Goal: Information Seeking & Learning: Find specific fact

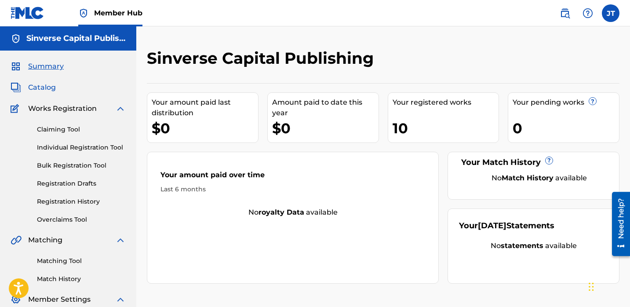
click at [45, 87] on span "Catalog" at bounding box center [42, 87] width 28 height 11
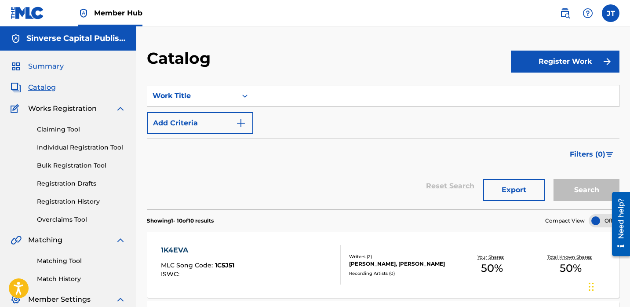
click at [47, 69] on span "Summary" at bounding box center [46, 66] width 36 height 11
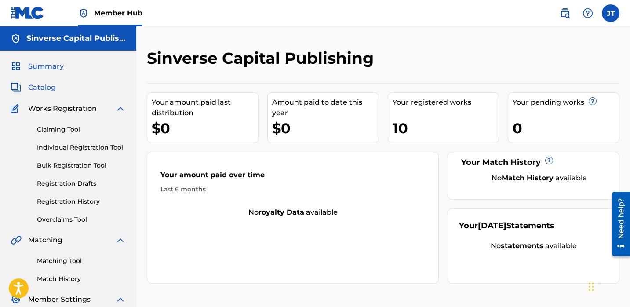
click at [41, 88] on span "Catalog" at bounding box center [42, 87] width 28 height 11
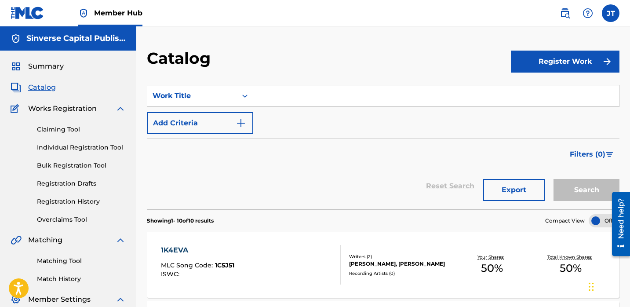
click at [79, 110] on span "Works Registration" at bounding box center [62, 108] width 69 height 11
click at [71, 108] on span "Works Registration" at bounding box center [62, 108] width 69 height 11
click at [60, 132] on link "Claiming Tool" at bounding box center [81, 129] width 89 height 9
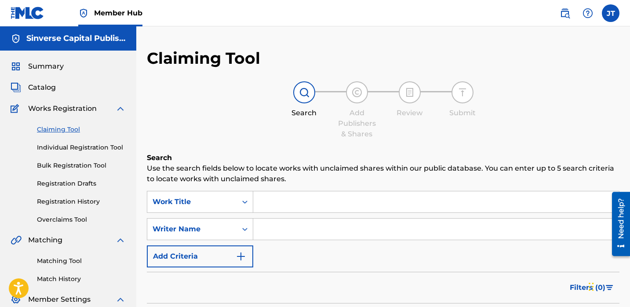
click at [18, 107] on img at bounding box center [16, 108] width 11 height 11
click at [91, 149] on link "Individual Registration Tool" at bounding box center [81, 147] width 89 height 9
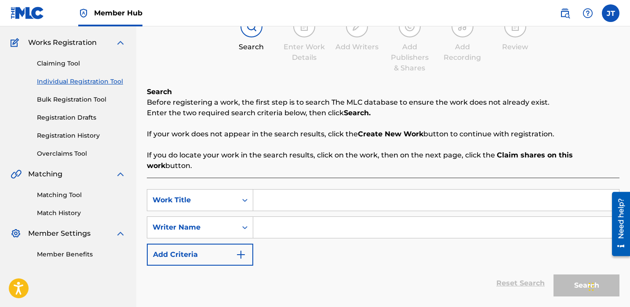
scroll to position [76, 0]
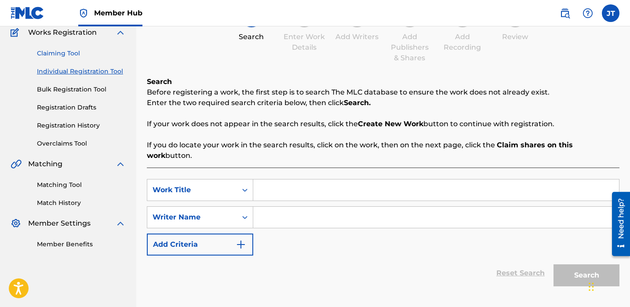
click at [68, 52] on link "Claiming Tool" at bounding box center [81, 53] width 89 height 9
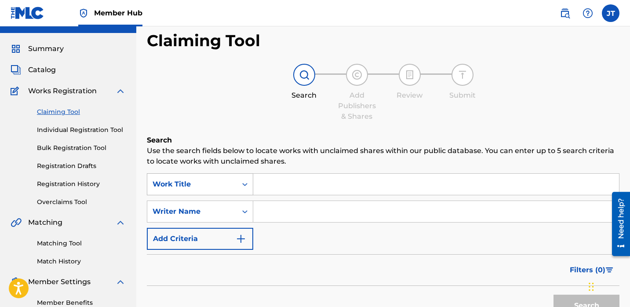
scroll to position [21, 0]
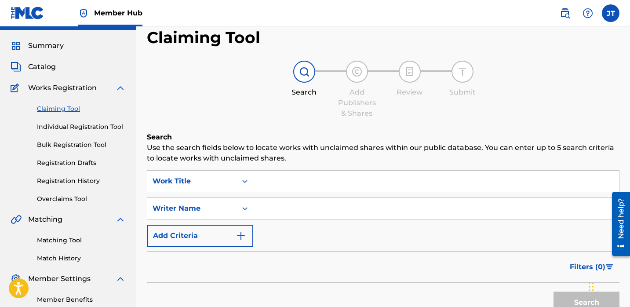
click at [284, 185] on input "Search Form" at bounding box center [436, 181] width 366 height 21
paste input "Cautious"
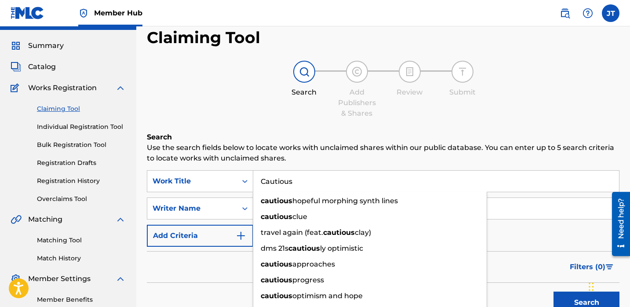
type input "Cautious"
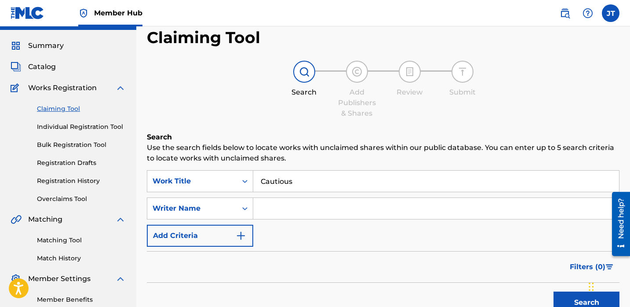
click at [323, 139] on h6 "Search" at bounding box center [383, 137] width 473 height 11
click at [281, 207] on input "Search Form" at bounding box center [436, 208] width 366 height 21
paste input "Lil [PERSON_NAME]"
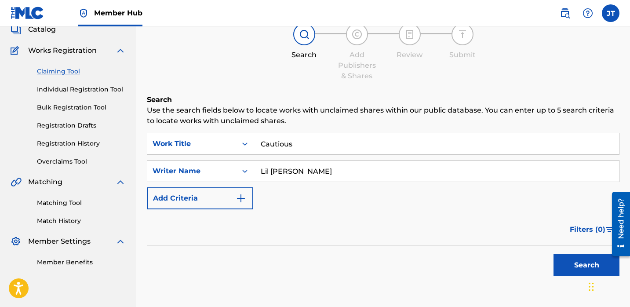
scroll to position [62, 0]
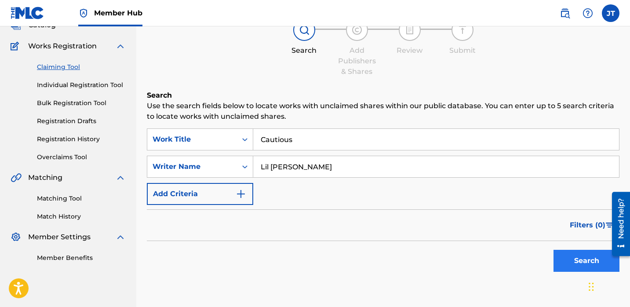
type input "Lil [PERSON_NAME]"
click at [569, 264] on button "Search" at bounding box center [587, 261] width 66 height 22
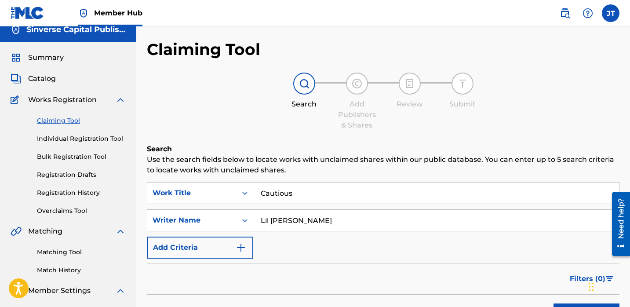
scroll to position [7, 0]
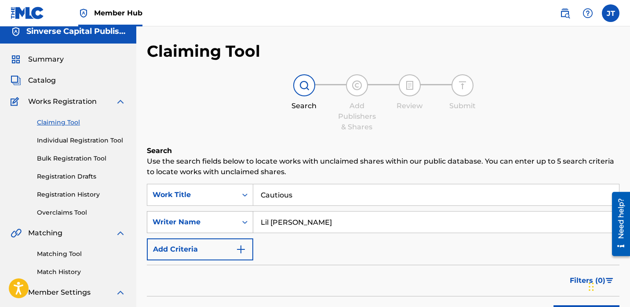
drag, startPoint x: 312, startPoint y: 226, endPoint x: 244, endPoint y: 224, distance: 68.2
click at [244, 224] on div "SearchWithCriteria2cb0b499-fd18-4551-82f8-d3b81c8d89dd Writer Name [PERSON_NAME]" at bounding box center [383, 222] width 473 height 22
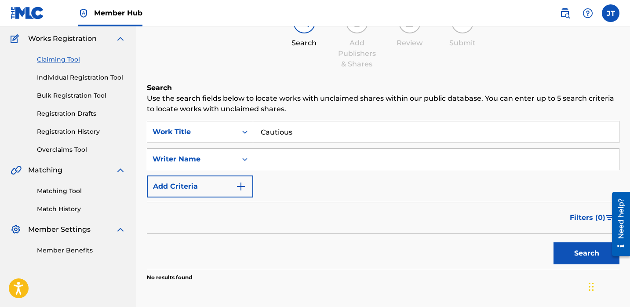
scroll to position [72, 0]
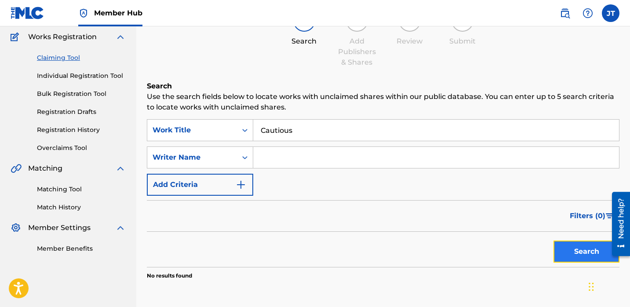
click at [580, 255] on button "Search" at bounding box center [587, 252] width 66 height 22
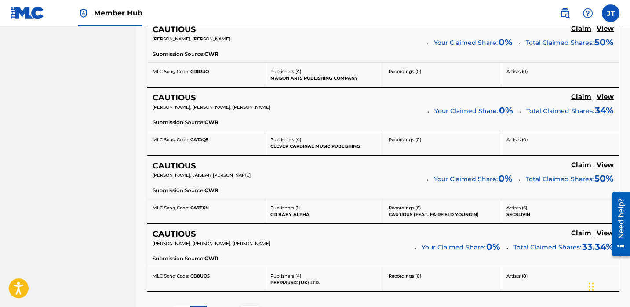
scroll to position [754, 0]
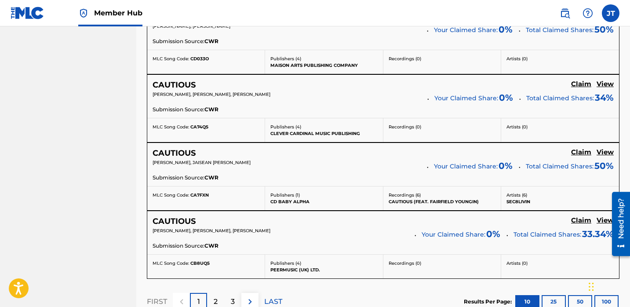
click at [525, 201] on p "SEC8LIVIN" at bounding box center [560, 201] width 107 height 7
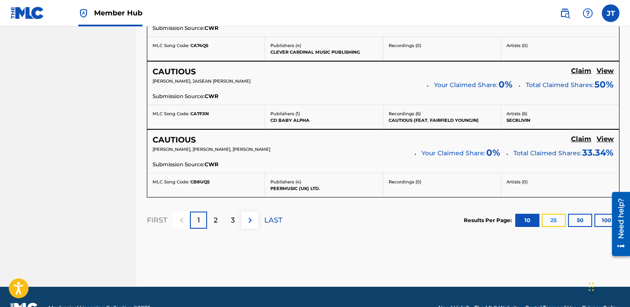
click at [549, 215] on button "25" at bounding box center [554, 220] width 24 height 13
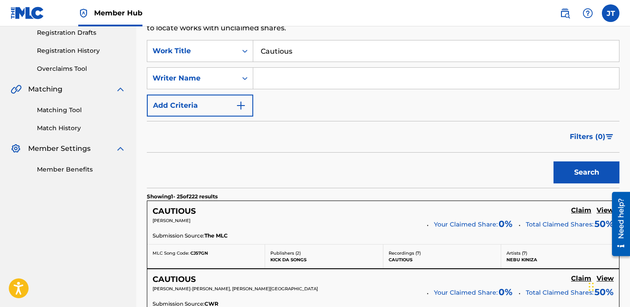
scroll to position [142, 0]
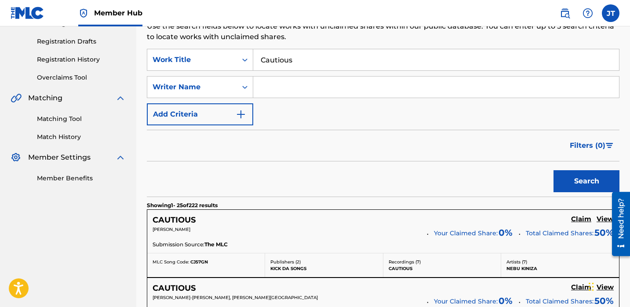
click at [274, 83] on input "Search Form" at bounding box center [436, 87] width 366 height 21
type input "Lil [PERSON_NAME]"
click at [565, 178] on button "Search" at bounding box center [587, 181] width 66 height 22
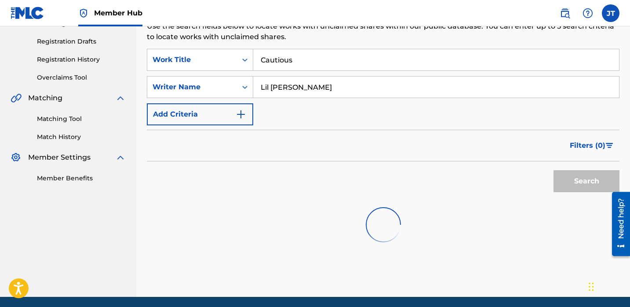
scroll to position [131, 0]
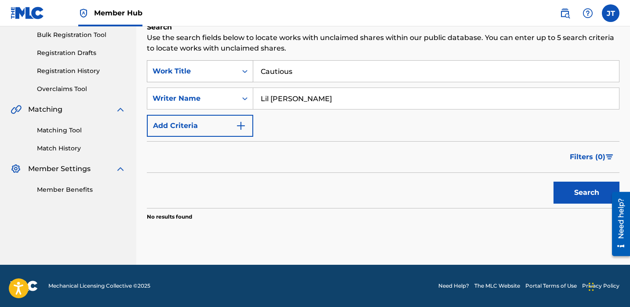
drag, startPoint x: 313, startPoint y: 74, endPoint x: 244, endPoint y: 74, distance: 69.5
click at [244, 74] on div "SearchWithCriteriad57e96fa-f74f-47d1-a9ed-d061e2be73ce Work Title Cautious" at bounding box center [383, 71] width 473 height 22
click at [594, 188] on button "Search" at bounding box center [587, 193] width 66 height 22
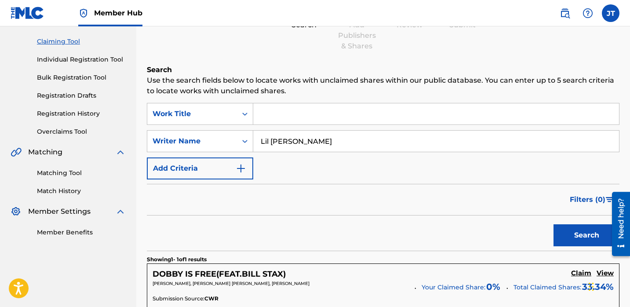
scroll to position [79, 0]
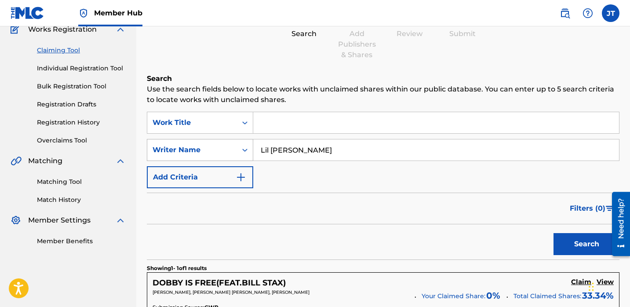
drag, startPoint x: 302, startPoint y: 152, endPoint x: 230, endPoint y: 153, distance: 71.7
click at [230, 152] on div "SearchWithCriteria2cb0b499-fd18-4551-82f8-d3b81c8d89dd Writer Name [PERSON_NAME]" at bounding box center [383, 150] width 473 height 22
paste input "[PERSON_NAME]"
type input "[PERSON_NAME]"
click at [277, 122] on input "Search Form" at bounding box center [436, 122] width 366 height 21
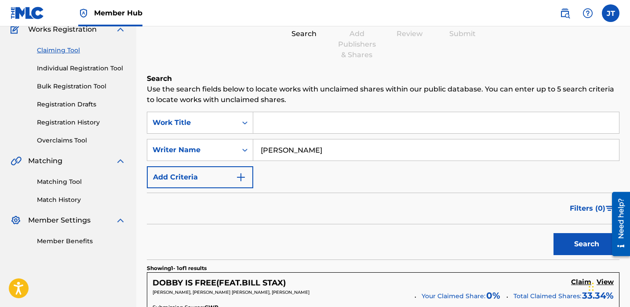
type input "c"
paste input "Cautious"
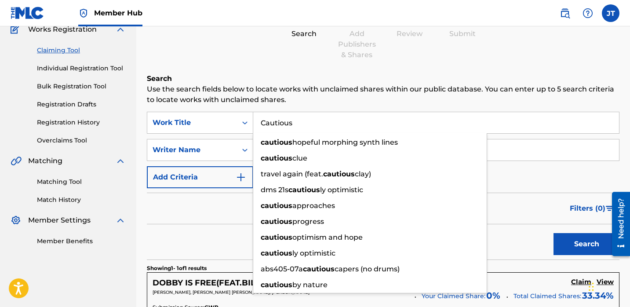
type input "Cautious"
click at [230, 222] on div "Filters ( 0 )" at bounding box center [383, 209] width 473 height 32
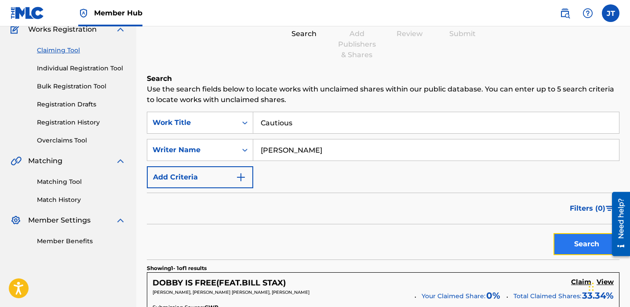
click at [563, 236] on button "Search" at bounding box center [587, 244] width 66 height 22
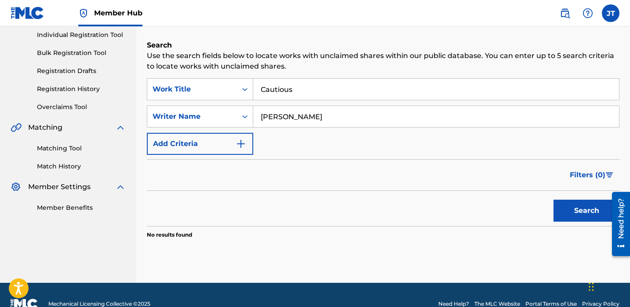
scroll to position [116, 0]
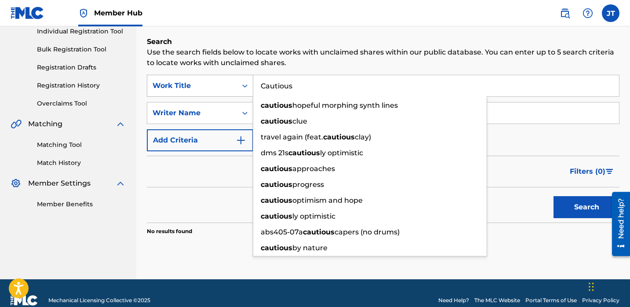
drag, startPoint x: 318, startPoint y: 89, endPoint x: 236, endPoint y: 89, distance: 81.8
click at [237, 89] on div "SearchWithCriteriad57e96fa-f74f-47d1-a9ed-d061e2be73ce Work Title Cautious caut…" at bounding box center [383, 86] width 473 height 22
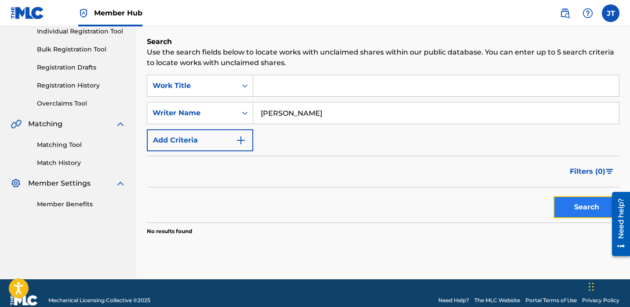
click at [567, 202] on button "Search" at bounding box center [587, 207] width 66 height 22
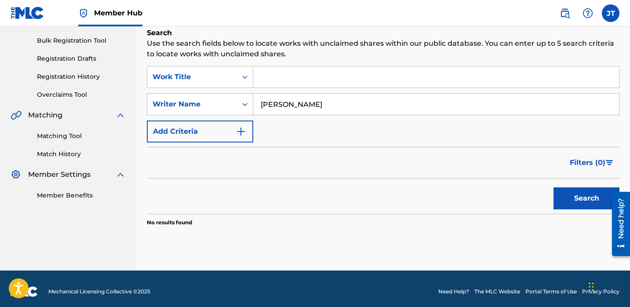
scroll to position [127, 0]
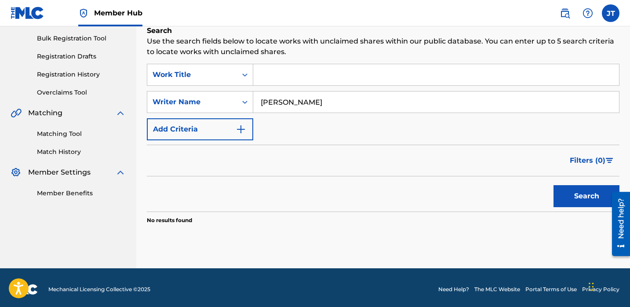
click at [338, 102] on input "[PERSON_NAME]" at bounding box center [436, 101] width 366 height 21
click at [324, 101] on input "[PERSON_NAME]" at bounding box center [436, 101] width 366 height 21
drag, startPoint x: 318, startPoint y: 101, endPoint x: 289, endPoint y: 101, distance: 29.5
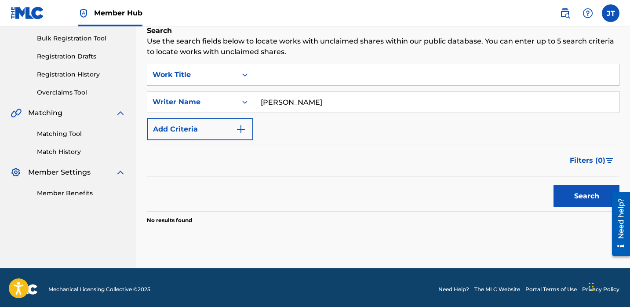
click at [289, 101] on input "[PERSON_NAME]" at bounding box center [436, 101] width 366 height 21
type input "[PERSON_NAME]"
click at [583, 191] on button "Search" at bounding box center [587, 196] width 66 height 22
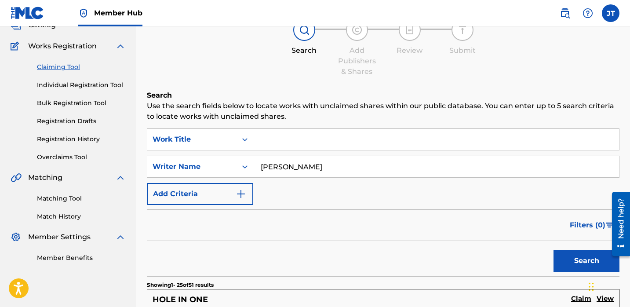
scroll to position [43, 0]
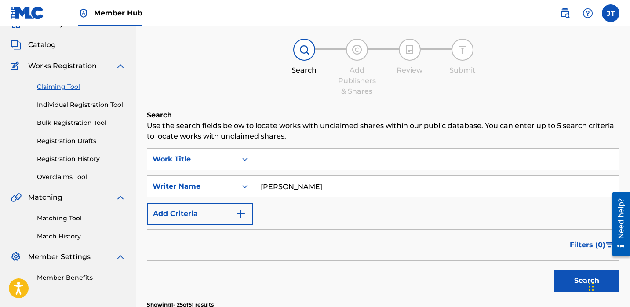
click at [283, 168] on input "Search Form" at bounding box center [436, 159] width 366 height 21
paste input "Cautious"
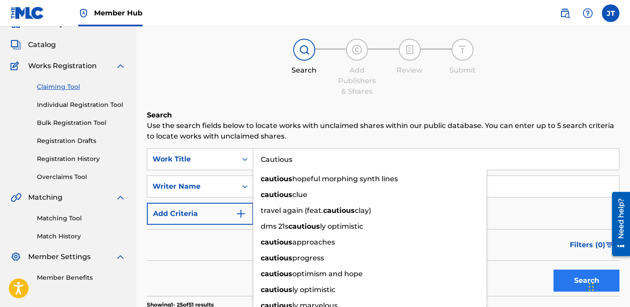
type input "Cautious"
click at [575, 278] on button "Search" at bounding box center [587, 281] width 66 height 22
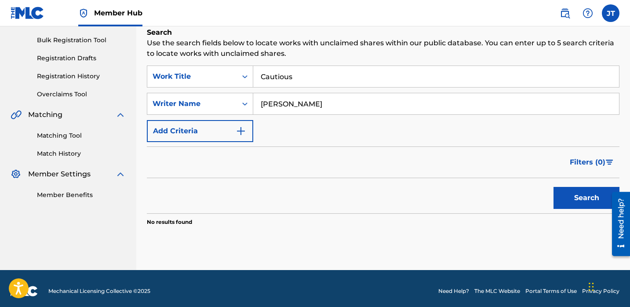
scroll to position [131, 0]
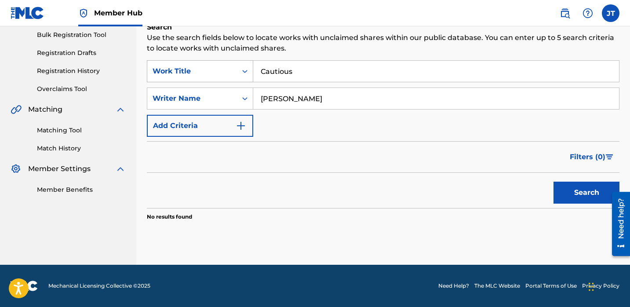
drag, startPoint x: 306, startPoint y: 73, endPoint x: 226, endPoint y: 73, distance: 79.6
click at [226, 73] on div "SearchWithCriteriad57e96fa-f74f-47d1-a9ed-d061e2be73ce Work Title Cautious" at bounding box center [383, 71] width 473 height 22
click at [562, 195] on button "Search" at bounding box center [587, 193] width 66 height 22
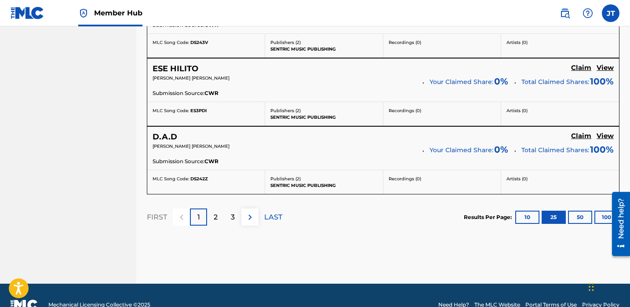
scroll to position [1870, 0]
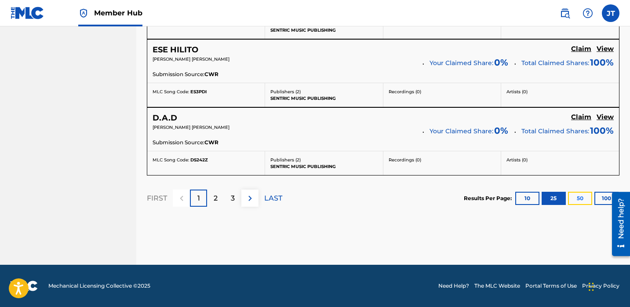
click at [584, 199] on button "50" at bounding box center [580, 198] width 24 height 13
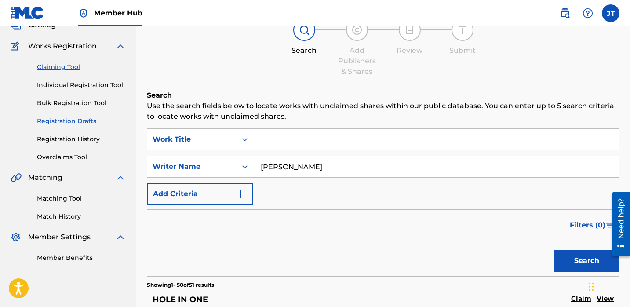
scroll to position [56, 0]
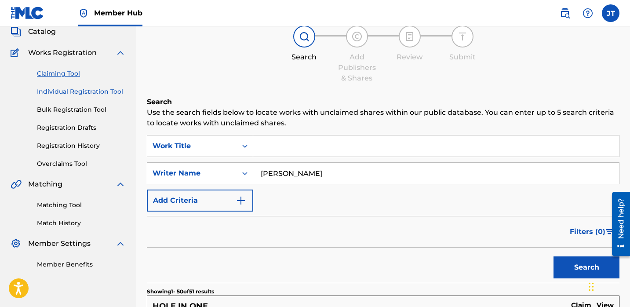
click at [79, 93] on link "Individual Registration Tool" at bounding box center [81, 91] width 89 height 9
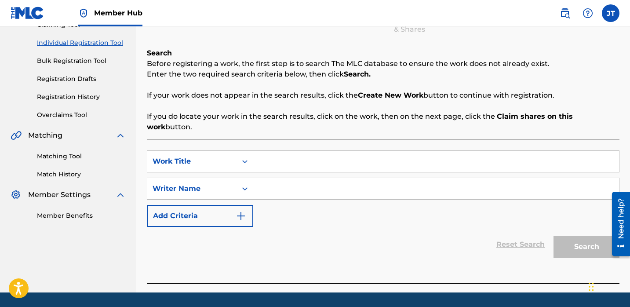
scroll to position [102, 0]
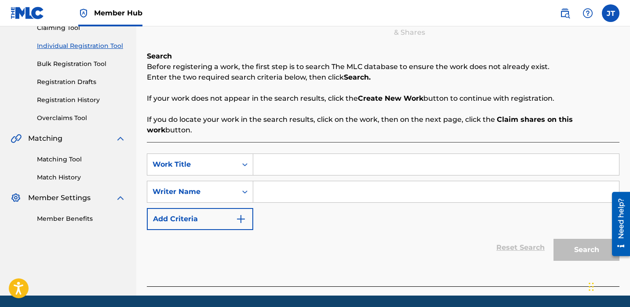
click at [263, 154] on input "Search Form" at bounding box center [436, 164] width 366 height 21
paste input "Cautious"
type input "Cautious"
click at [269, 200] on div "SearchWithCriteria6df078f9-871e-4c20-9700-55b83fa6b155 Work Title Cautious caut…" at bounding box center [383, 191] width 473 height 77
click at [269, 181] on input "Search Form" at bounding box center [436, 191] width 366 height 21
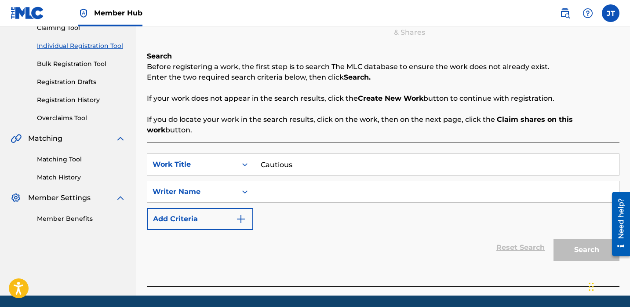
paste input "[PERSON_NAME]"
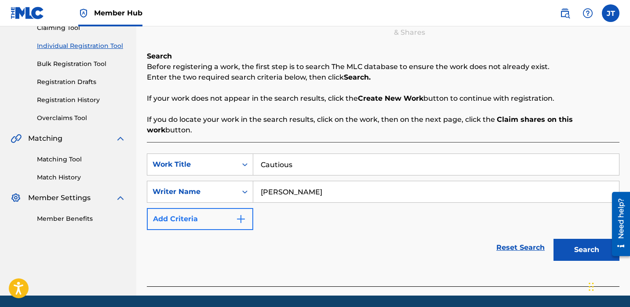
type input "[PERSON_NAME]"
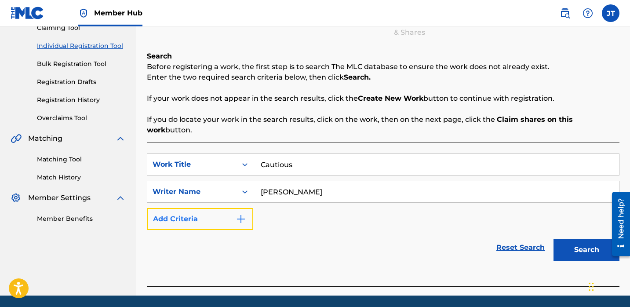
click at [232, 208] on button "Add Criteria" at bounding box center [200, 219] width 106 height 22
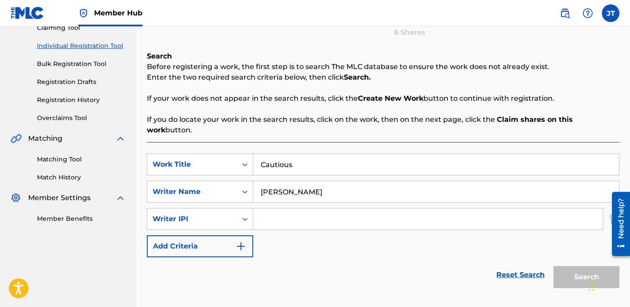
click at [267, 210] on input "Search Form" at bounding box center [428, 218] width 350 height 21
click at [241, 215] on icon "Search Form" at bounding box center [245, 219] width 9 height 9
click at [308, 117] on p "If you do locate your work in the search results, click on the work, then on th…" at bounding box center [383, 124] width 473 height 21
drag, startPoint x: 261, startPoint y: 181, endPoint x: 373, endPoint y: 187, distance: 112.3
click at [373, 188] on input "[PERSON_NAME]" at bounding box center [436, 191] width 366 height 21
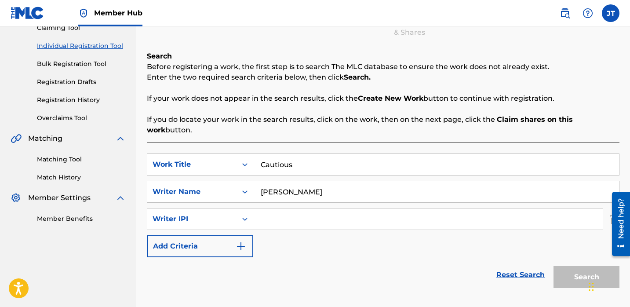
click at [324, 184] on input "[PERSON_NAME]" at bounding box center [436, 191] width 366 height 21
click at [323, 184] on input "[PERSON_NAME]" at bounding box center [436, 191] width 366 height 21
click at [292, 103] on p "If your work does not appear in the search results, click the Create New Work b…" at bounding box center [383, 98] width 473 height 11
drag, startPoint x: 341, startPoint y: 180, endPoint x: 255, endPoint y: 180, distance: 85.3
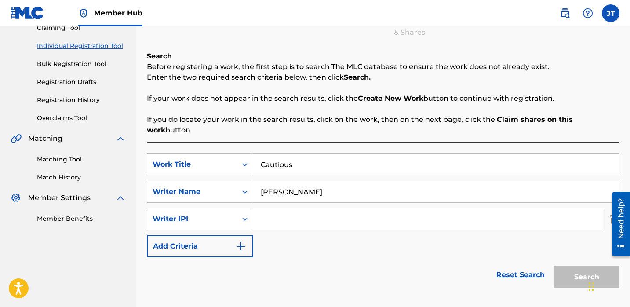
click at [255, 181] on input "[PERSON_NAME]" at bounding box center [436, 191] width 366 height 21
click at [269, 208] on input "Search Form" at bounding box center [428, 218] width 350 height 21
paste input "1114085891"
click at [262, 210] on input "1114085891" at bounding box center [428, 218] width 350 height 21
click at [278, 208] on input "1114085891" at bounding box center [428, 218] width 350 height 21
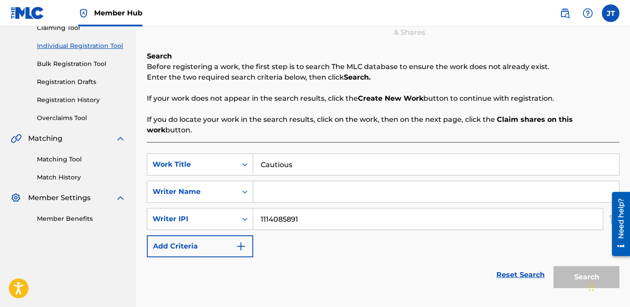
click at [278, 208] on input "1114085891" at bounding box center [428, 218] width 350 height 21
type input "1114085891"
click at [244, 241] on img "Search Form" at bounding box center [241, 246] width 11 height 11
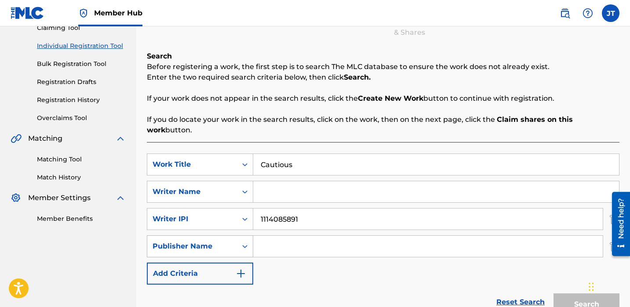
click at [221, 241] on div "Publisher Name" at bounding box center [192, 246] width 79 height 11
click at [287, 193] on div "SearchWithCriteria6df078f9-871e-4c20-9700-55b83fa6b155 Work Title Cautious Sear…" at bounding box center [383, 218] width 473 height 131
click at [276, 181] on input "Search Form" at bounding box center [436, 191] width 366 height 21
paste input "[PERSON_NAME]"
type input "[PERSON_NAME]"
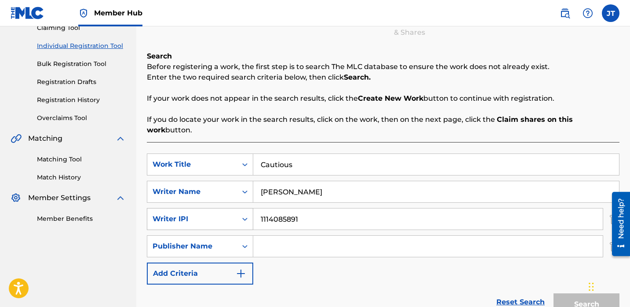
drag, startPoint x: 299, startPoint y: 208, endPoint x: 232, endPoint y: 208, distance: 67.3
click at [232, 208] on div "SearchWithCriteriaad309f7a-b402-41ea-8c68-ab9d25d03167 Writer IPI 1114085891" at bounding box center [383, 219] width 473 height 22
click at [244, 215] on icon "Search Form" at bounding box center [245, 219] width 9 height 9
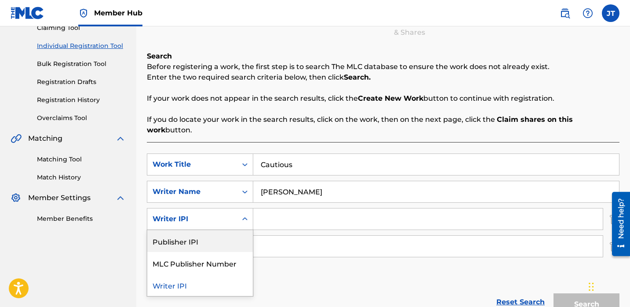
click at [223, 230] on div "Publisher IPI" at bounding box center [200, 241] width 106 height 22
click at [237, 211] on div "Search Form" at bounding box center [245, 219] width 16 height 16
click at [221, 230] on div "Writer IPI" at bounding box center [200, 241] width 106 height 22
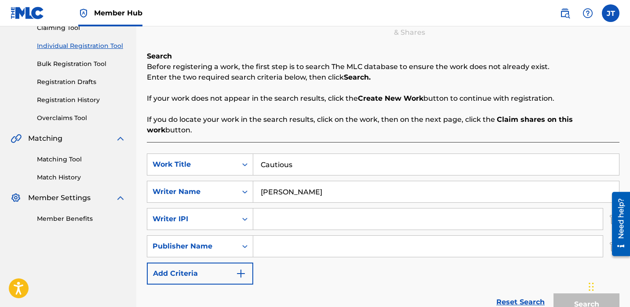
click at [262, 213] on input "Search Form" at bounding box center [428, 218] width 350 height 21
paste input "1114085891"
type input "1114085891"
click at [220, 241] on div "Publisher Name" at bounding box center [192, 246] width 79 height 11
click at [263, 236] on input "Search Form" at bounding box center [428, 246] width 350 height 21
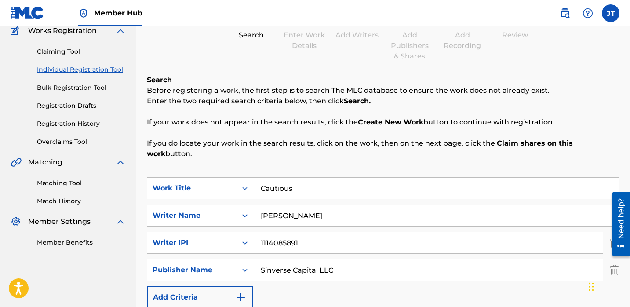
scroll to position [79, 0]
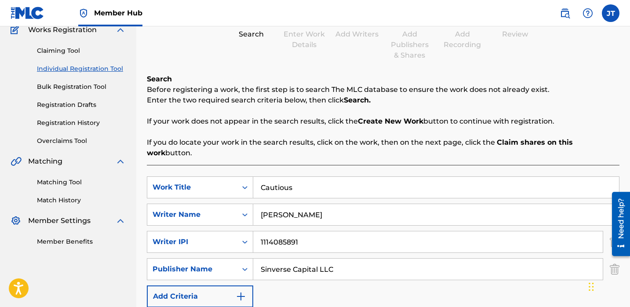
type input "Sinverse Capital LLC"
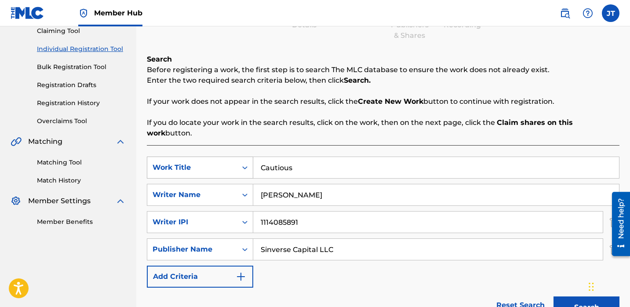
scroll to position [102, 0]
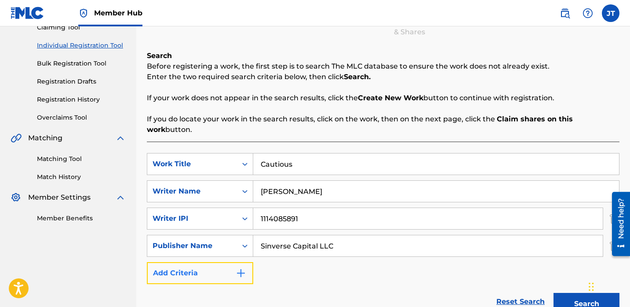
click at [245, 268] on img "Search Form" at bounding box center [241, 273] width 11 height 11
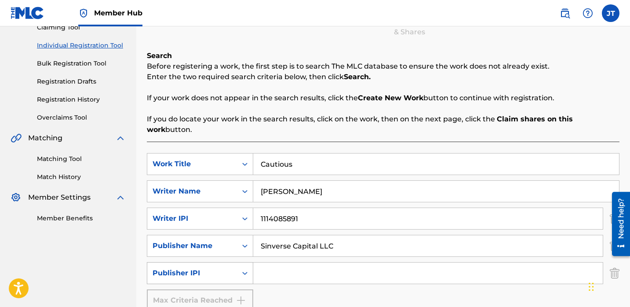
click at [242, 269] on icon "Search Form" at bounding box center [245, 273] width 9 height 9
click at [236, 265] on div "Publisher IPI" at bounding box center [192, 273] width 90 height 17
click at [236, 289] on div "Max Criteria Reached" at bounding box center [200, 300] width 106 height 22
click at [236, 265] on div "Publisher IPI" at bounding box center [192, 273] width 90 height 17
click at [246, 269] on icon "Search Form" at bounding box center [245, 273] width 9 height 9
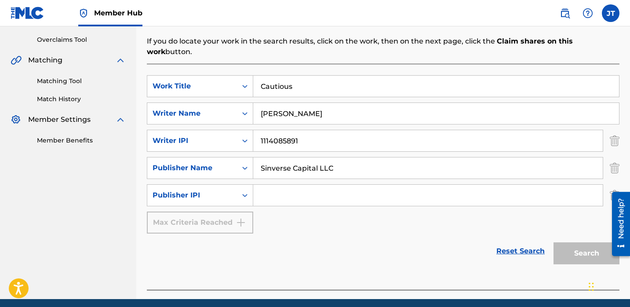
scroll to position [204, 0]
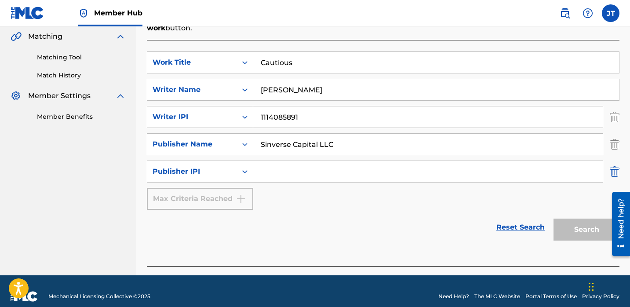
click at [615, 161] on img "Search Form" at bounding box center [615, 172] width 10 height 22
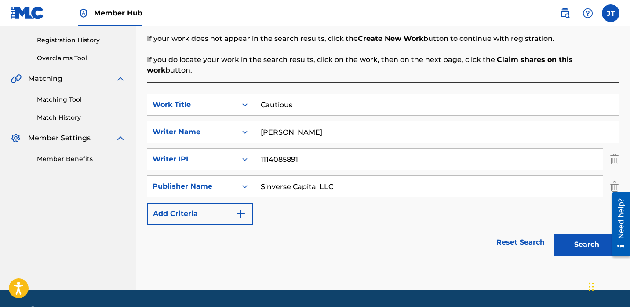
scroll to position [159, 0]
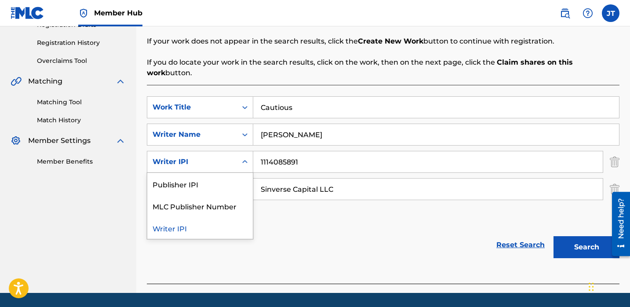
click at [245, 157] on icon "Search Form" at bounding box center [245, 161] width 9 height 9
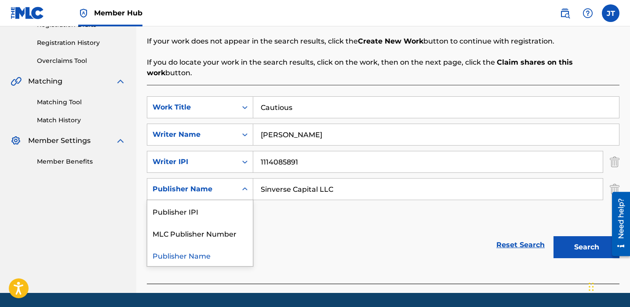
click at [239, 181] on div "Search Form" at bounding box center [245, 189] width 16 height 16
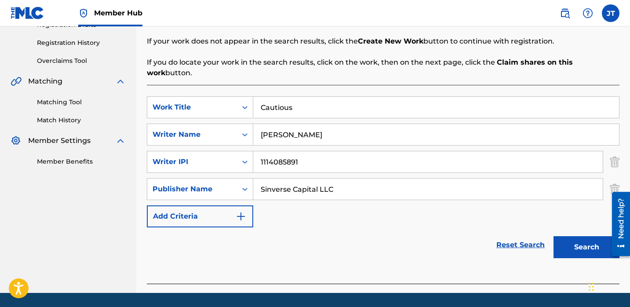
click at [242, 185] on icon "Search Form" at bounding box center [245, 189] width 9 height 9
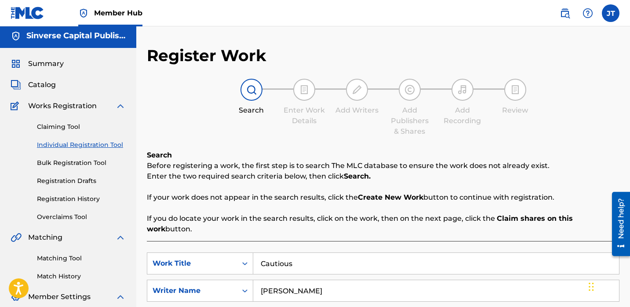
scroll to position [0, 0]
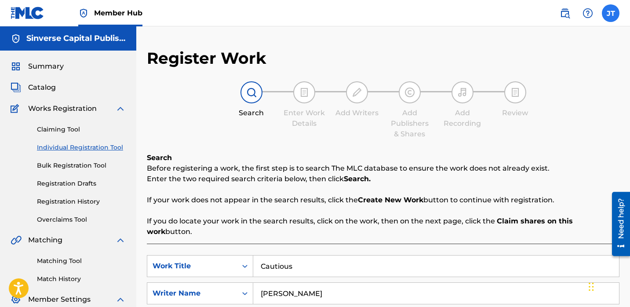
click at [613, 11] on label at bounding box center [611, 13] width 18 height 18
click at [611, 13] on input "[PERSON_NAME] [EMAIL_ADDRESS][DOMAIN_NAME] Notification Preferences Profile Log…" at bounding box center [611, 13] width 0 height 0
click at [425, 176] on p "Enter the two required search criteria below, then click Search." at bounding box center [383, 179] width 473 height 11
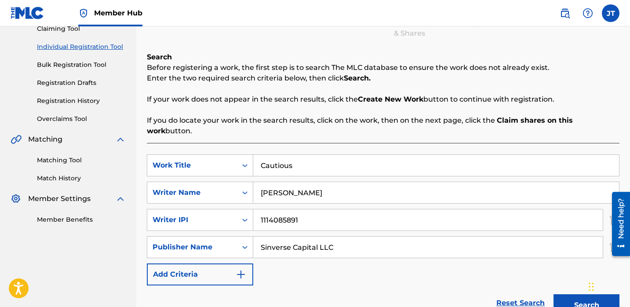
scroll to position [106, 0]
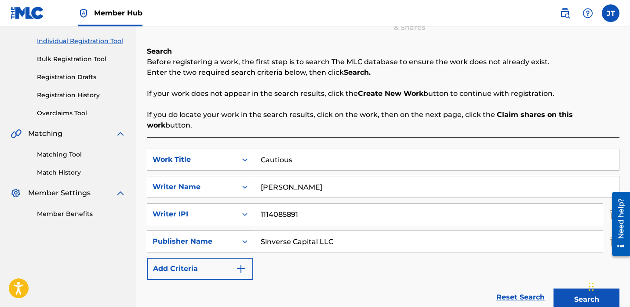
click at [244, 237] on icon "Search Form" at bounding box center [245, 241] width 9 height 9
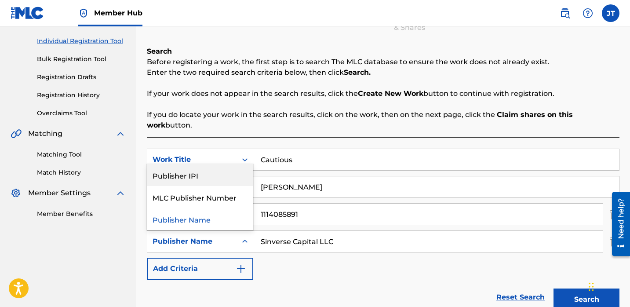
click at [209, 167] on div "Publisher IPI" at bounding box center [200, 175] width 106 height 22
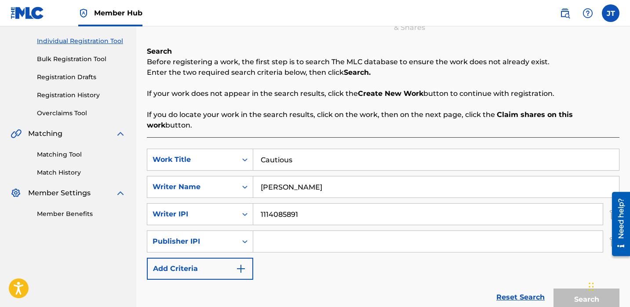
click at [281, 234] on input "Search Form" at bounding box center [428, 241] width 350 height 21
paste input "1301037225"
type input "1301037225"
click at [247, 237] on icon "Search Form" at bounding box center [245, 241] width 9 height 9
click at [317, 99] on div "Search Before registering a work, the first step is to search The MLC database …" at bounding box center [383, 88] width 473 height 84
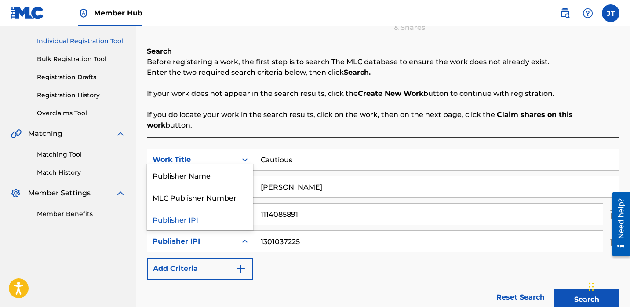
click at [248, 237] on icon "Search Form" at bounding box center [245, 241] width 9 height 9
click at [257, 85] on div "Search Before registering a work, the first step is to search The MLC database …" at bounding box center [383, 88] width 473 height 84
drag, startPoint x: 310, startPoint y: 227, endPoint x: 246, endPoint y: 226, distance: 63.8
click at [246, 230] on div "SearchWithCriteria2e6be398-951e-4ad6-9985-9d13af9e115b Publisher IPI 1301037225" at bounding box center [383, 241] width 473 height 22
click at [210, 280] on div "Reset Search Search" at bounding box center [383, 297] width 473 height 35
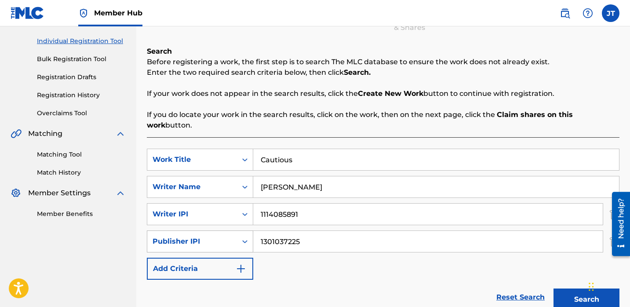
click at [243, 237] on icon "Search Form" at bounding box center [245, 241] width 9 height 9
click at [271, 280] on div "Reset Search Search" at bounding box center [383, 297] width 473 height 35
click at [229, 72] on p "Enter the two required search criteria below, then click Search." at bounding box center [383, 72] width 473 height 11
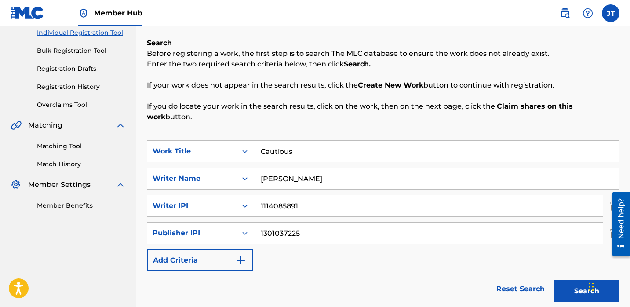
scroll to position [117, 0]
